Goal: Information Seeking & Learning: Learn about a topic

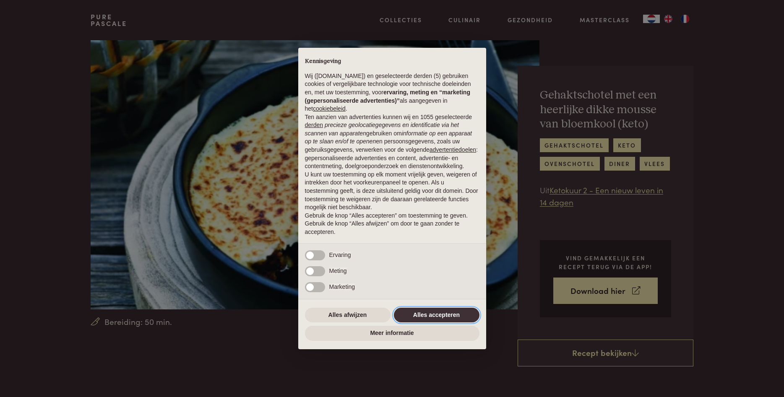
click at [420, 316] on button "Alles accepteren" at bounding box center [437, 315] width 86 height 15
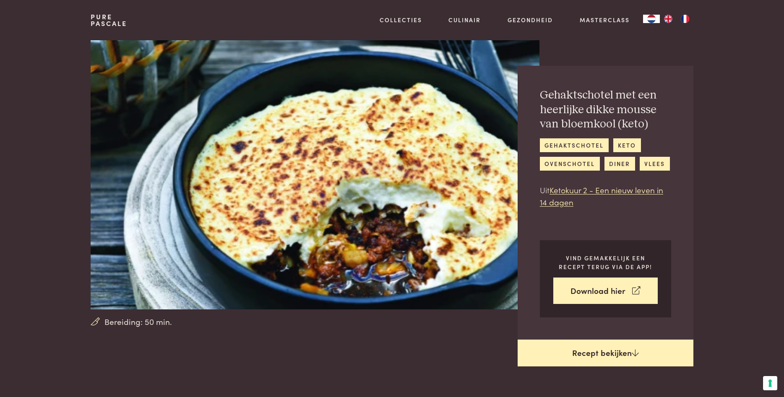
click at [617, 354] on link "Recept bekijken" at bounding box center [606, 353] width 176 height 27
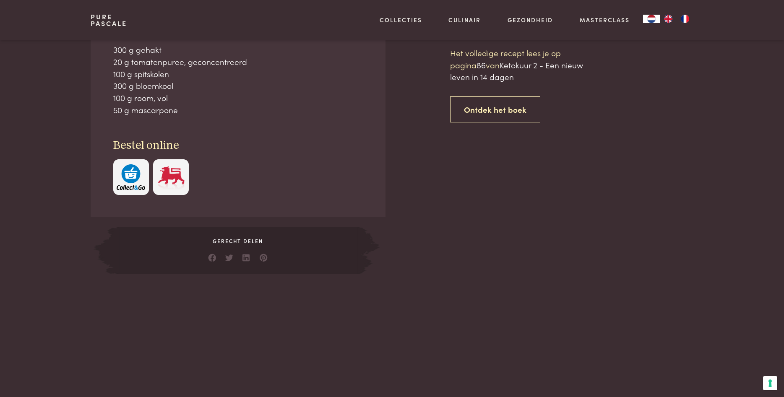
scroll to position [411, 0]
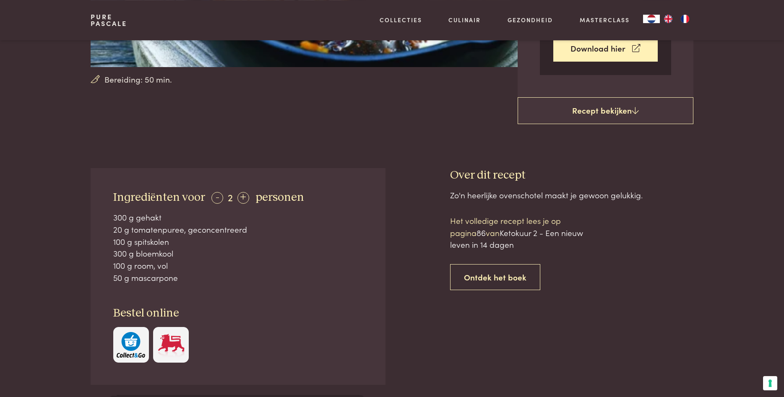
scroll to position [249, 0]
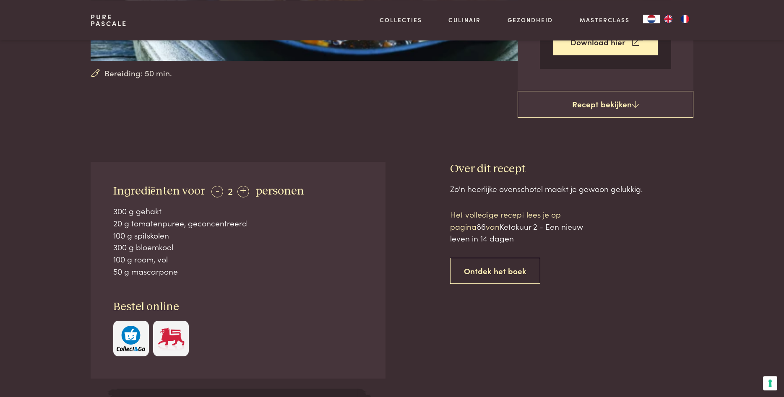
click at [162, 340] on img at bounding box center [171, 339] width 29 height 26
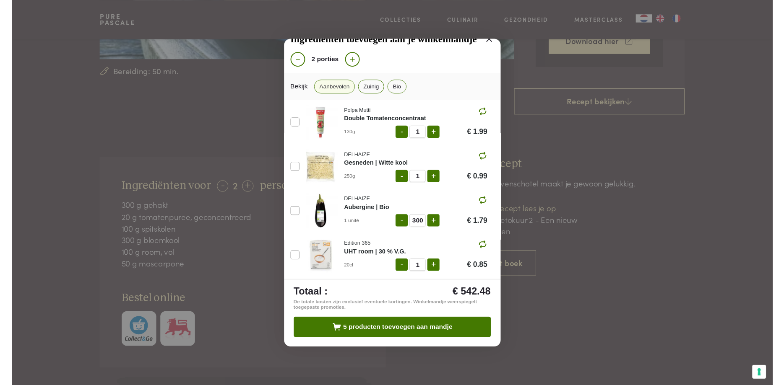
scroll to position [0, 0]
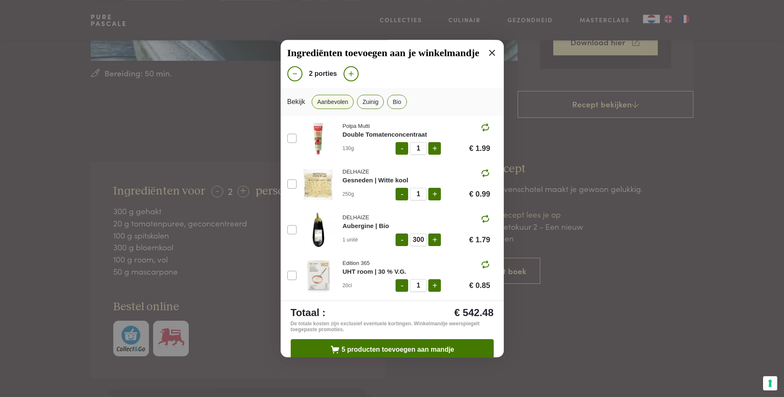
click at [492, 55] on icon at bounding box center [492, 53] width 10 height 10
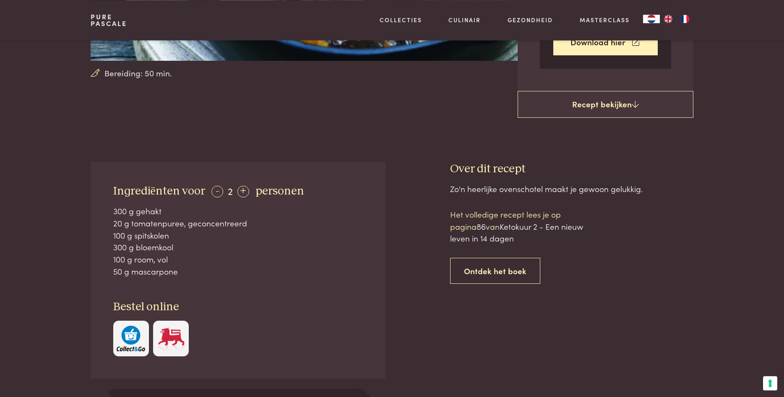
click at [125, 345] on img "button" at bounding box center [131, 339] width 29 height 26
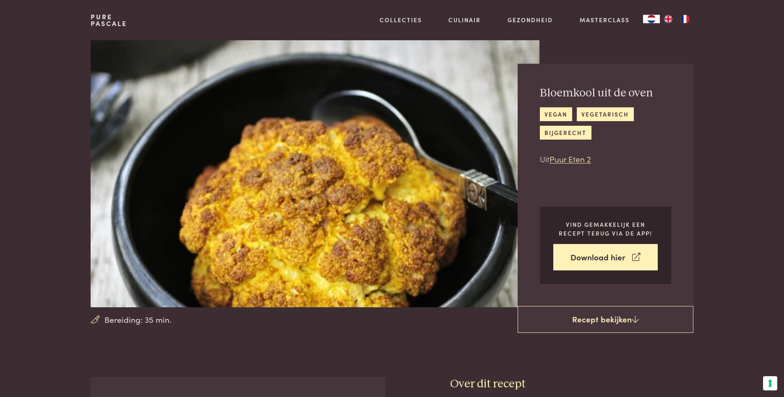
scroll to position [4, 0]
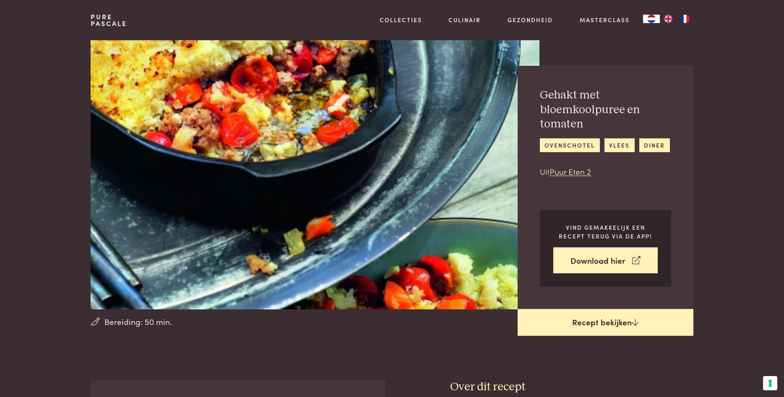
click at [592, 324] on link "Recept bekijken" at bounding box center [606, 322] width 176 height 27
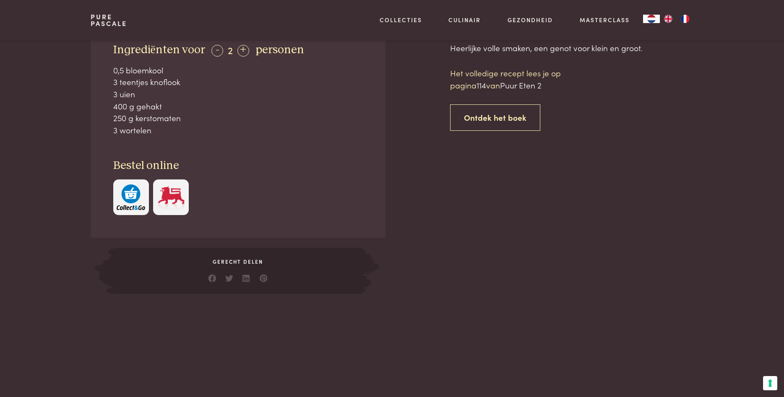
scroll to position [380, 0]
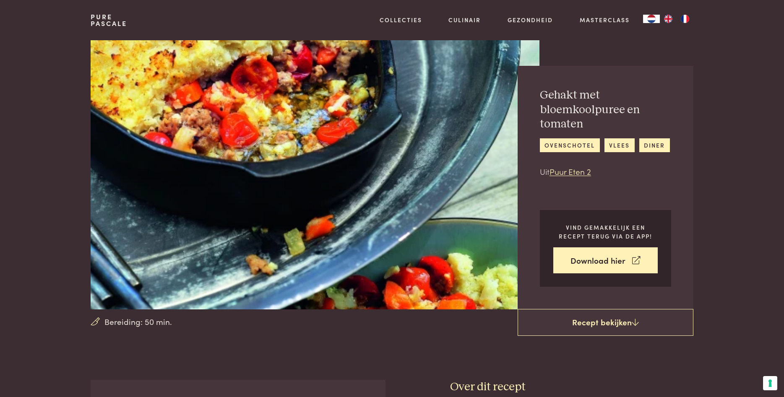
scroll to position [380, 0]
